Goal: Complete application form

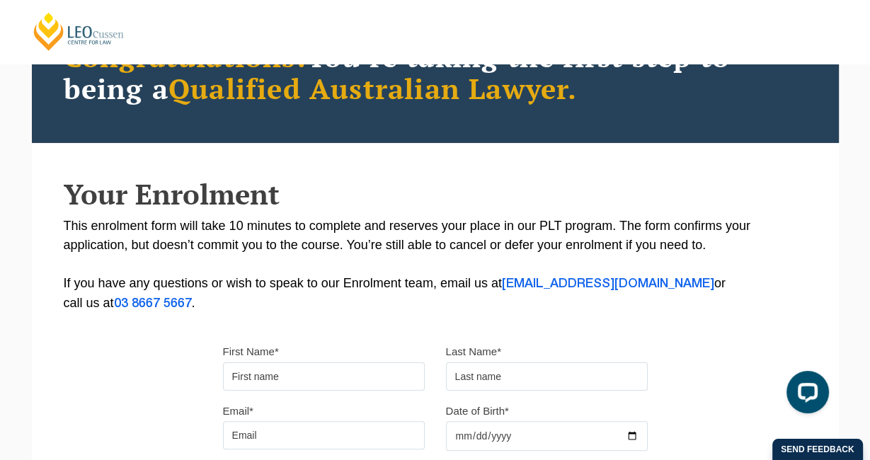
scroll to position [144, 0]
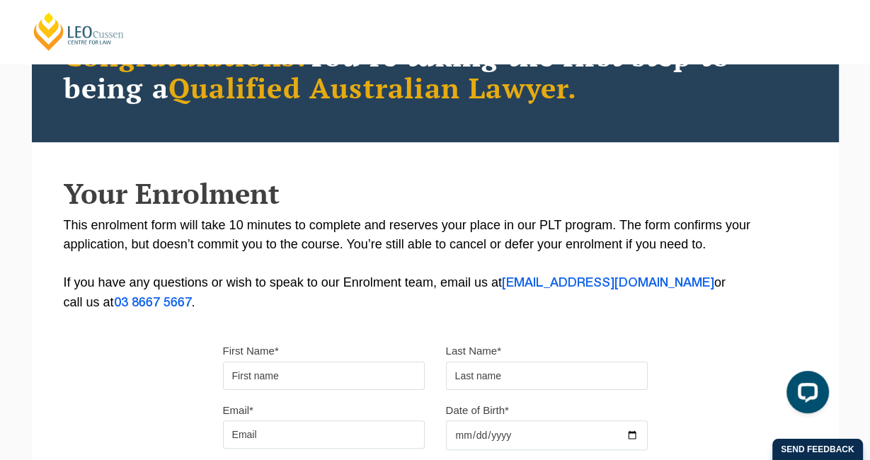
click at [367, 373] on input "First Name*" at bounding box center [324, 376] width 202 height 28
type input "Themiya"
type input "Senanayake"
type input "themiya14600@gmail.com"
type input "0420330881"
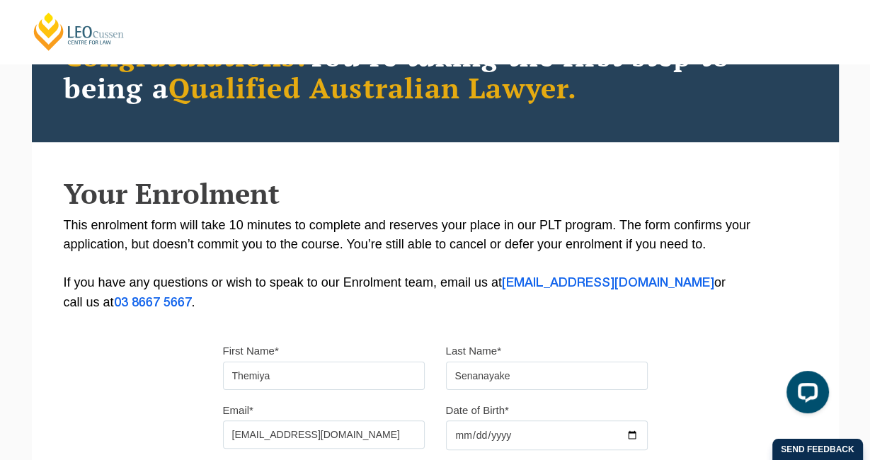
click at [629, 441] on input "Date of Birth*" at bounding box center [547, 435] width 202 height 30
type input "2000-06-14"
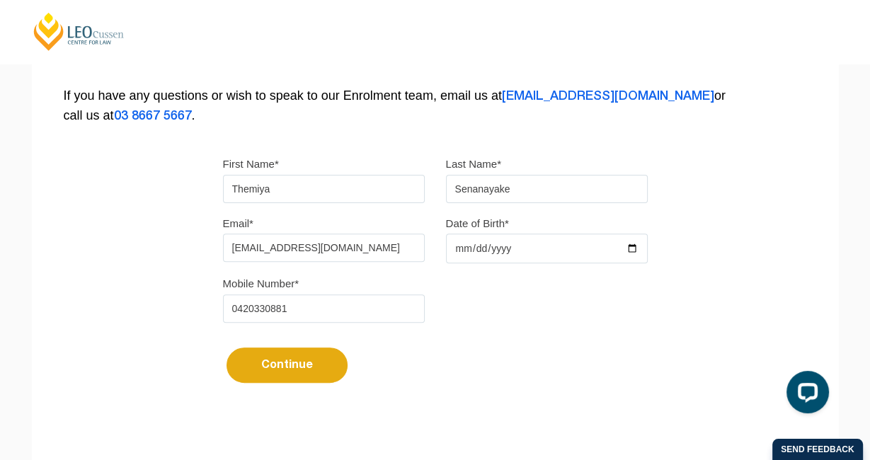
scroll to position [358, 0]
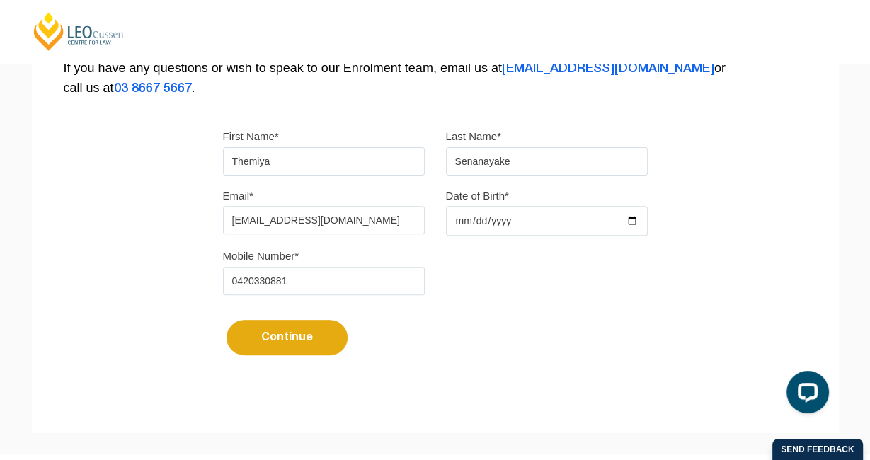
click at [292, 328] on button "Continue" at bounding box center [286, 337] width 121 height 35
select select
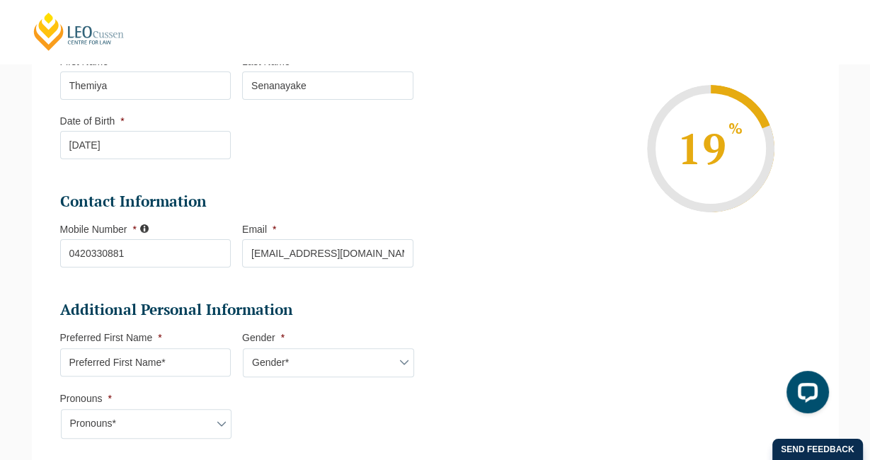
scroll to position [265, 0]
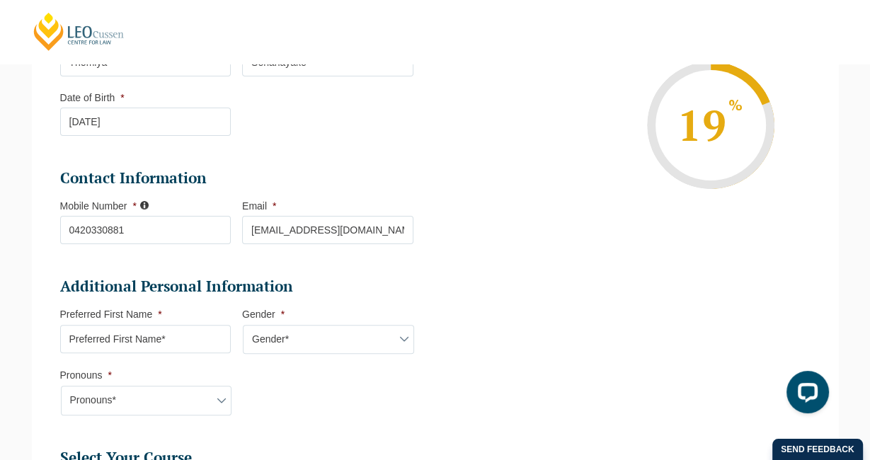
click at [193, 342] on input "Preferred First Name *" at bounding box center [145, 339] width 171 height 28
type input "Themiya"
select select "VIC"
select select
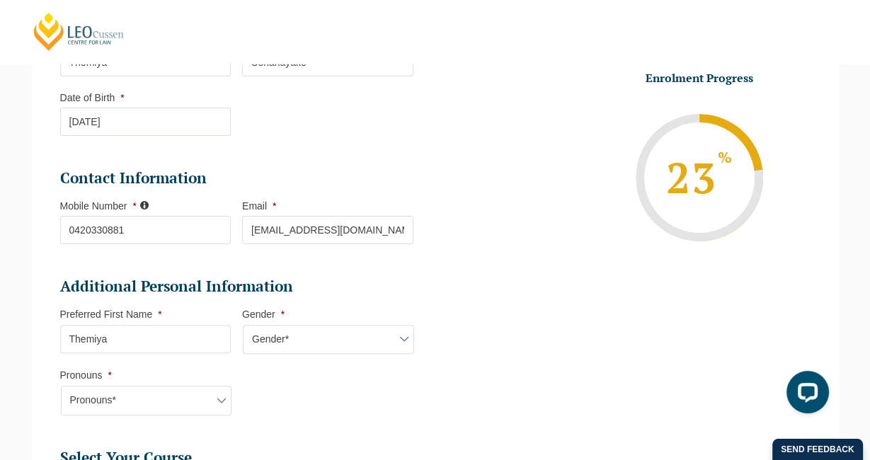
click at [282, 340] on select "Gender* Male Female Nonbinary Intersex Prefer not to disclose Other" at bounding box center [328, 340] width 171 height 30
select select "Male"
click at [243, 325] on select "Gender* Male Female Nonbinary Intersex Prefer not to disclose Other" at bounding box center [328, 340] width 171 height 30
click at [190, 390] on select "Pronouns* She/Her/Hers He/Him/His They/Them/Theirs Other Prefer not to disclose" at bounding box center [146, 401] width 171 height 30
select select "He/Him/His"
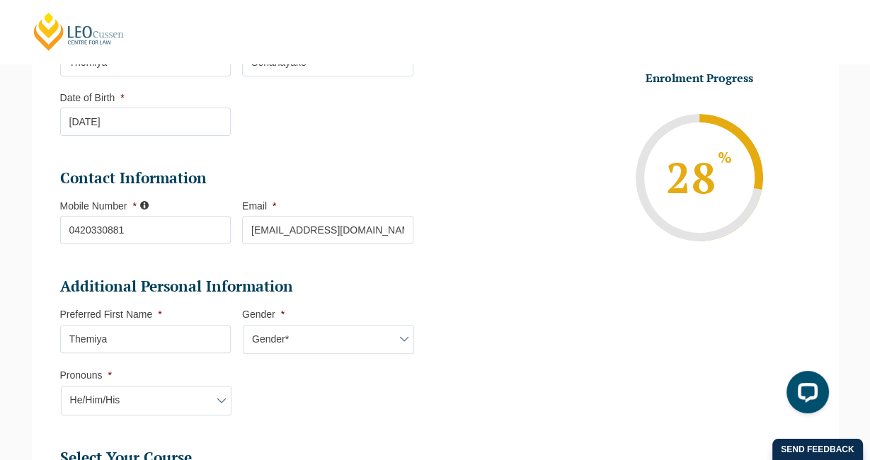
click at [61, 386] on select "Pronouns* She/Her/Hers He/Him/His They/Them/Theirs Other Prefer not to disclose" at bounding box center [146, 401] width 171 height 30
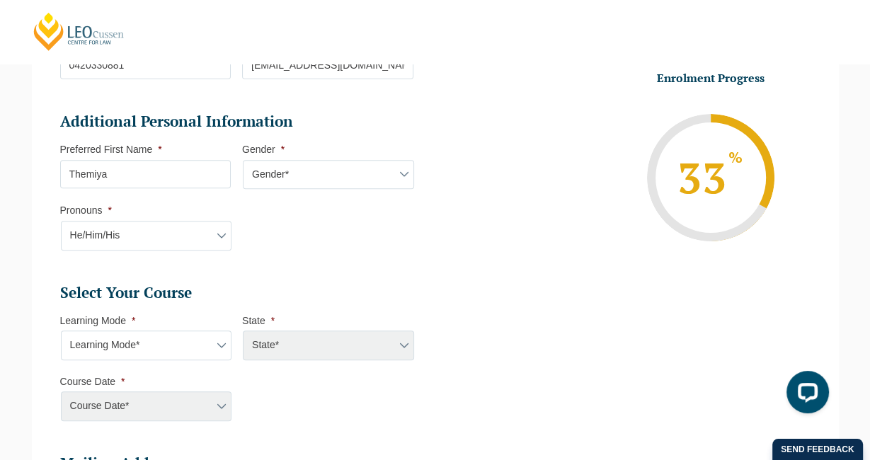
scroll to position [473, 0]
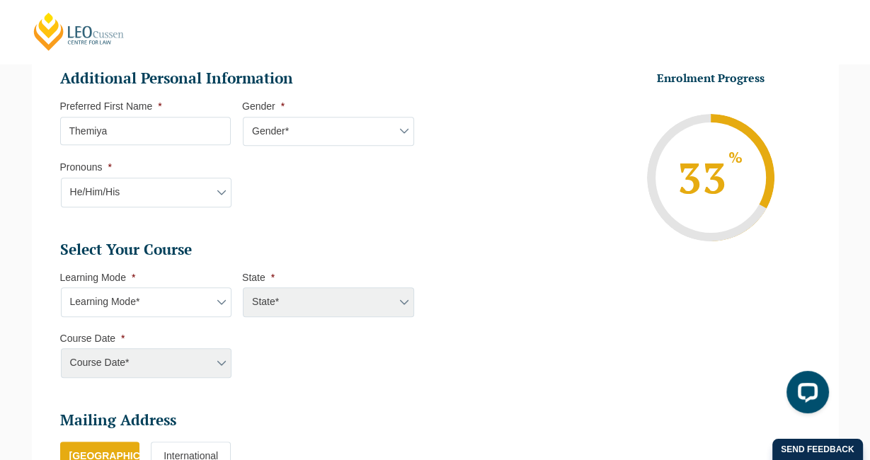
click at [199, 310] on select "Learning Mode* Online Full Time Learning Online Part Time Learning Blended Full…" at bounding box center [146, 302] width 171 height 30
